Goal: Information Seeking & Learning: Learn about a topic

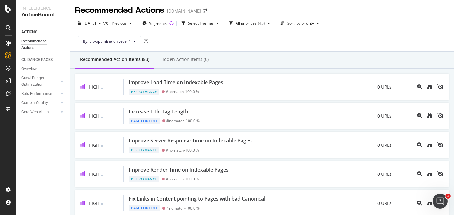
click at [75, 51] on div "By: plp-optimisation Level 1" at bounding box center [262, 41] width 374 height 20
click at [284, 49] on div "By: plp-optimisation Level 1" at bounding box center [262, 41] width 374 height 20
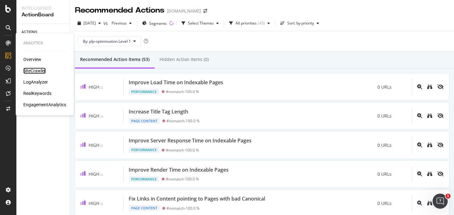
click at [37, 72] on div "SiteCrawler" at bounding box center [34, 71] width 22 height 6
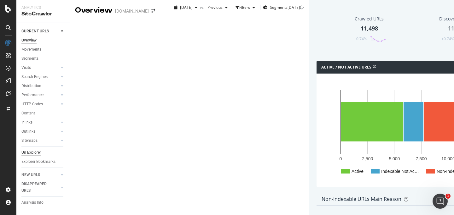
click at [32, 154] on div "Url Explorer" at bounding box center [31, 153] width 20 height 7
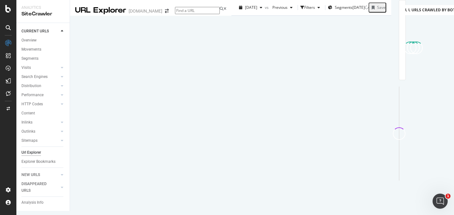
click at [299, 16] on div "[DATE] vs Previous Filters Segments [DATE] Save" at bounding box center [311, 8] width 160 height 16
click at [391, 16] on div "URLs Crawled By Botify By plp_optimisation Chart (by Value) Table Expand Export…" at bounding box center [391, 8] width 0 height 16
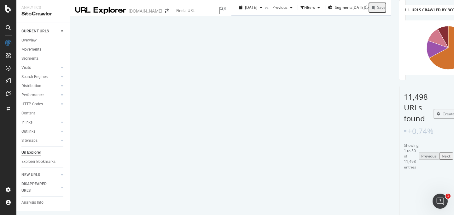
scroll to position [4, 0]
click at [268, 15] on div "[DATE] vs Previous Filters Segments [DATE] Save" at bounding box center [311, 9] width 160 height 13
drag, startPoint x: 258, startPoint y: 25, endPoint x: 255, endPoint y: 9, distance: 16.9
click at [255, 9] on div "URL Explorer [DOMAIN_NAME] [DATE] vs Previous Filters Segments [DATE] Save URLs…" at bounding box center [230, 8] width 321 height 16
click at [260, 16] on div "[DATE] vs Previous Filters Segments [DATE] Save" at bounding box center [311, 8] width 160 height 16
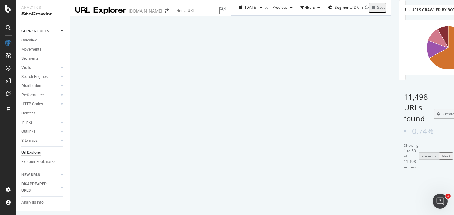
click at [259, 15] on div "[DATE] vs Previous Filters Segments [DATE] Save" at bounding box center [311, 9] width 160 height 13
click at [391, 16] on div "URLs Crawled By Botify By plp_optimisation Chart (by Value) Table Expand Export…" at bounding box center [391, 8] width 0 height 16
click at [398, 35] on div "URLs Crawled By Botify By plp_optimisation Chart (by Value) Table Expand Export…" at bounding box center [401, 40] width 7 height 80
click at [236, 12] on div "[DATE]" at bounding box center [250, 7] width 28 height 9
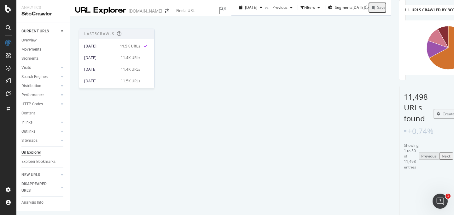
click at [391, 16] on div "URLs Crawled By Botify By plp_optimisation Chart (by Value) Table Expand Export…" at bounding box center [391, 8] width 0 height 16
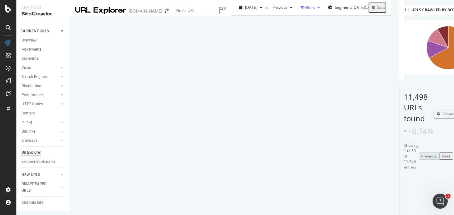
click at [304, 10] on div "Filters" at bounding box center [309, 7] width 11 height 5
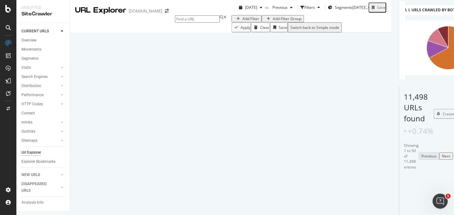
click at [242, 21] on div "Add Filter" at bounding box center [250, 18] width 17 height 5
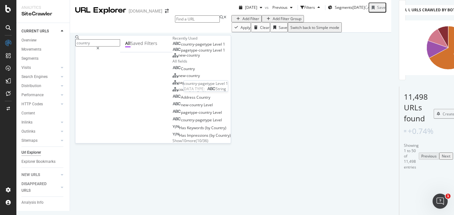
type input "country"
click at [181, 47] on span "country-pagetype" at bounding box center [197, 44] width 32 height 5
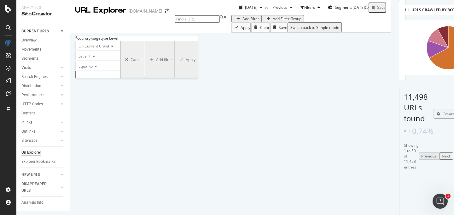
click at [97, 68] on icon at bounding box center [95, 67] width 4 height 4
click at [106, 78] on div "Equal to" at bounding box center [98, 74] width 44 height 7
click at [107, 78] on input "text" at bounding box center [97, 74] width 45 height 7
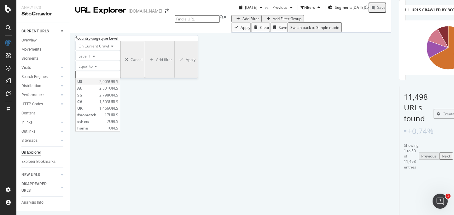
click at [98, 84] on span "US" at bounding box center [87, 81] width 20 height 5
type input "US"
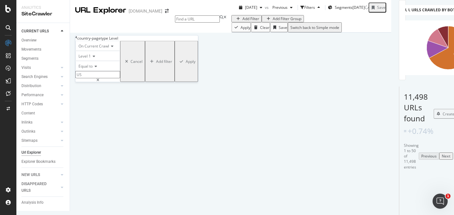
click at [186, 64] on div "Apply" at bounding box center [191, 61] width 10 height 5
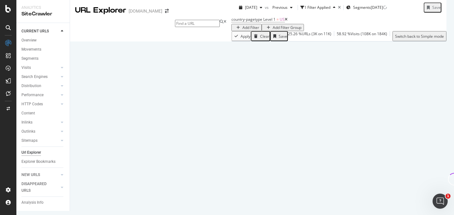
click at [242, 30] on div "Add Filter" at bounding box center [250, 27] width 17 height 5
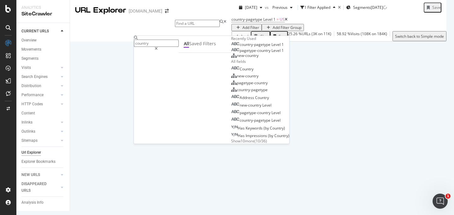
click at [231, 31] on div "country-pagetype Level 1 = US Add Filter Add Filter Group" at bounding box center [338, 23] width 215 height 16
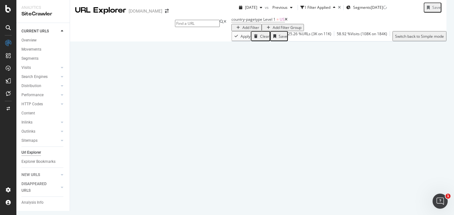
click at [242, 30] on div "Add Filter" at bounding box center [250, 27] width 17 height 5
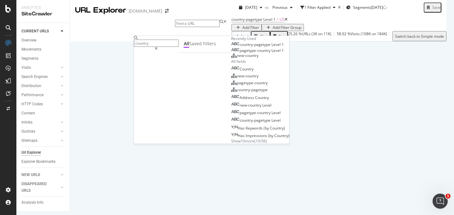
click at [157, 47] on icon at bounding box center [156, 49] width 3 height 4
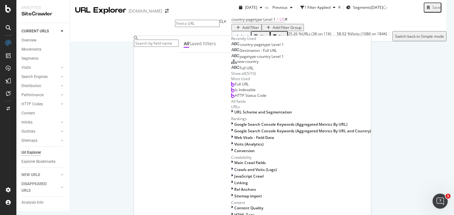
click at [179, 44] on input "text" at bounding box center [156, 43] width 45 height 7
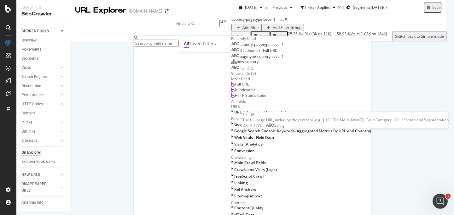
click at [239, 71] on span "Full URL" at bounding box center [246, 68] width 14 height 5
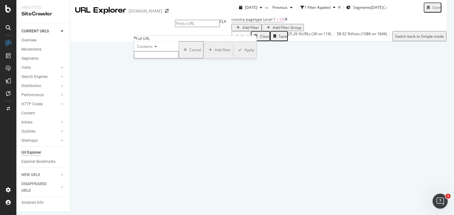
click at [166, 59] on input "text" at bounding box center [156, 54] width 45 height 7
type input "blog"
click at [244, 54] on div "Apply" at bounding box center [249, 51] width 10 height 5
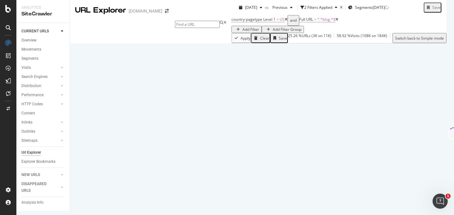
click at [237, 43] on div "Apply Clear Save 25.26 % URLs ( 3K on 11K ) 58.92 % Visits ( 108K on 184K ) Swi…" at bounding box center [338, 38] width 215 height 10
